Goal: Information Seeking & Learning: Compare options

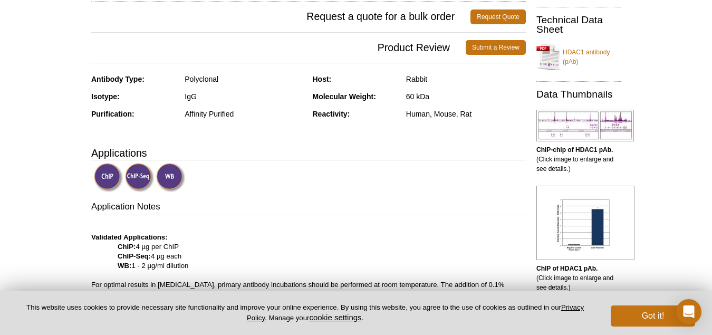
scroll to position [177, 0]
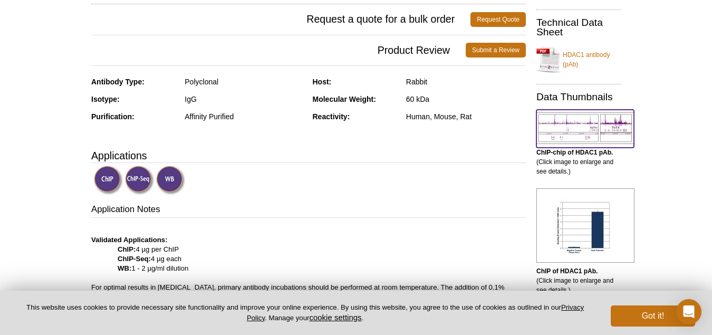
click at [585, 128] on img at bounding box center [585, 128] width 98 height 32
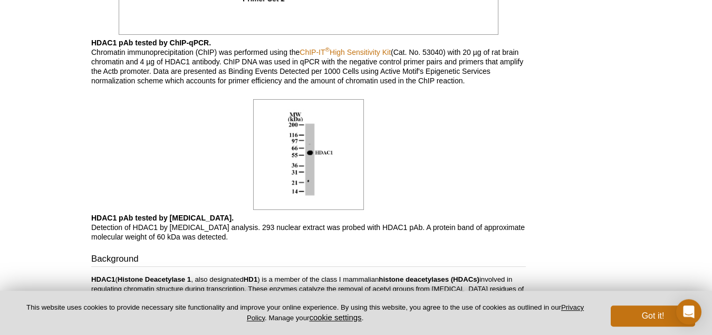
scroll to position [1085, 0]
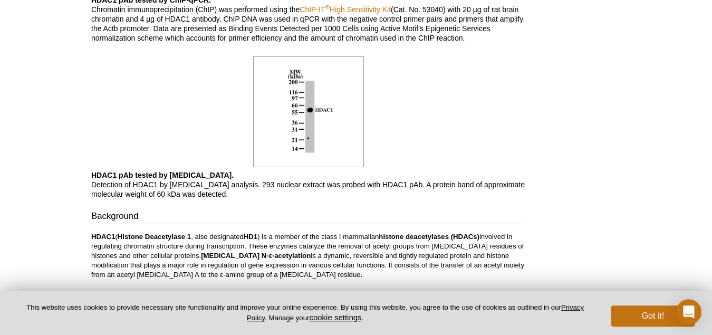
scroll to position [177, 0]
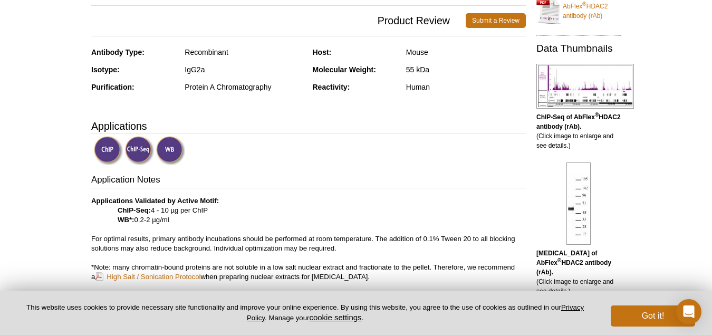
scroll to position [211, 0]
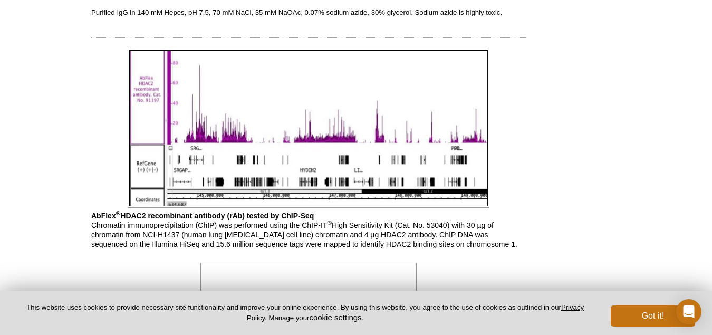
scroll to position [553, 0]
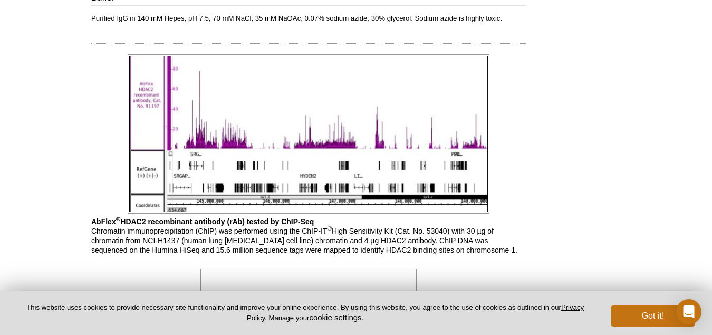
scroll to position [209, 0]
